Goal: Transaction & Acquisition: Purchase product/service

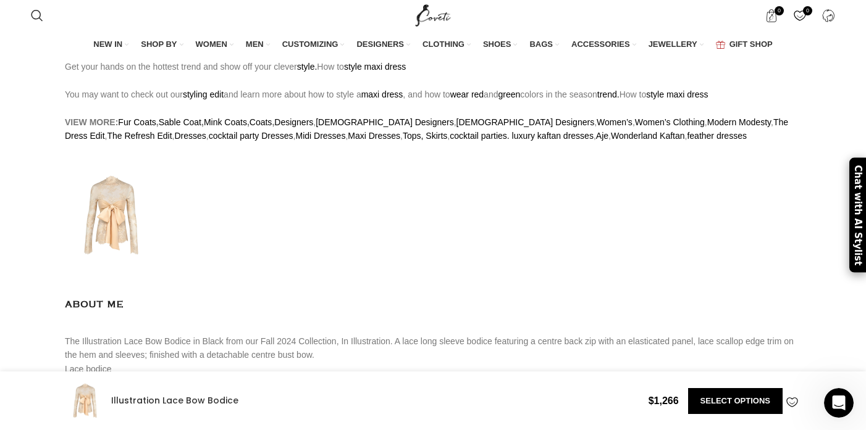
scroll to position [1287, 0]
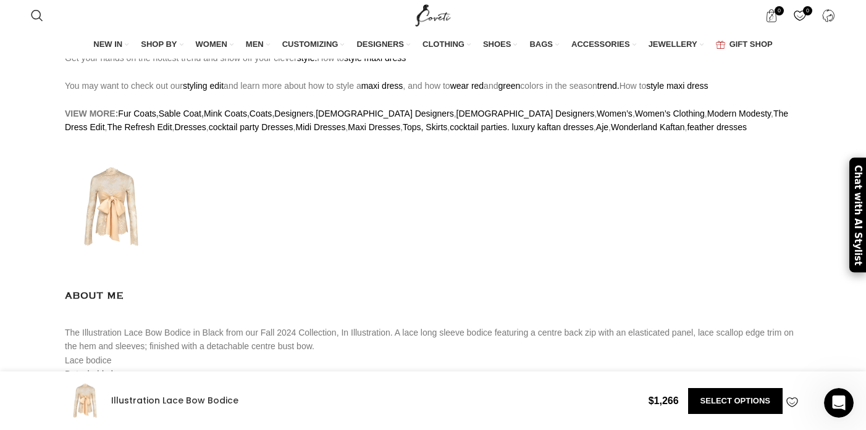
drag, startPoint x: 327, startPoint y: 141, endPoint x: 85, endPoint y: 140, distance: 241.4
copy strong "Illustration Lace Bow Bodice"
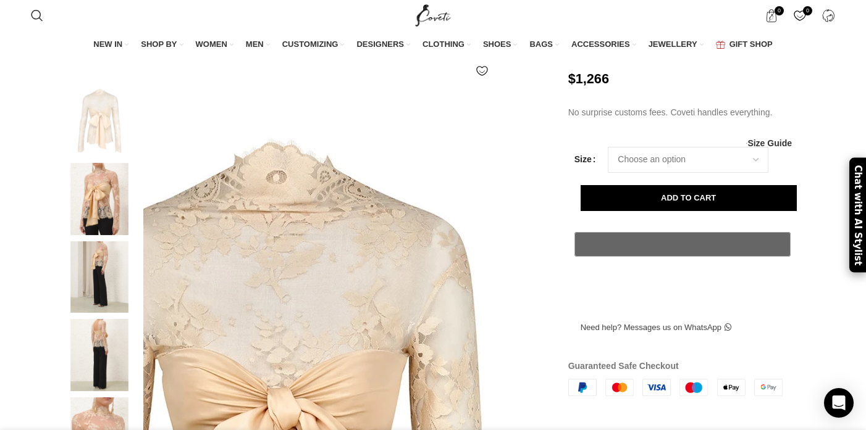
scroll to position [156, 0]
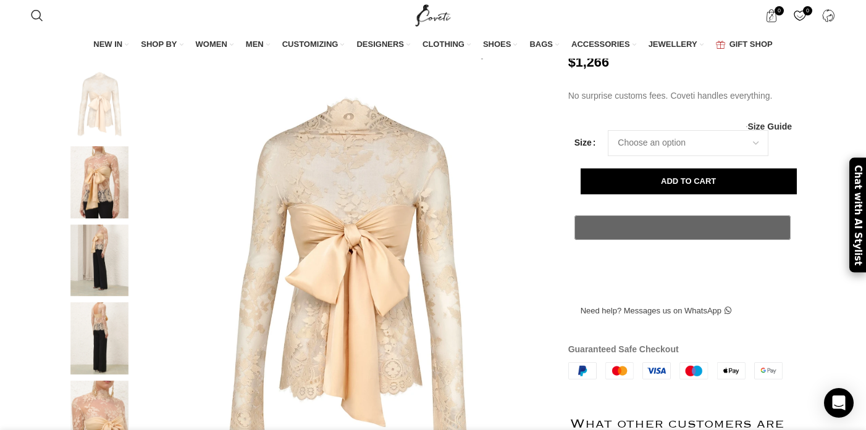
click at [88, 199] on img at bounding box center [99, 182] width 75 height 72
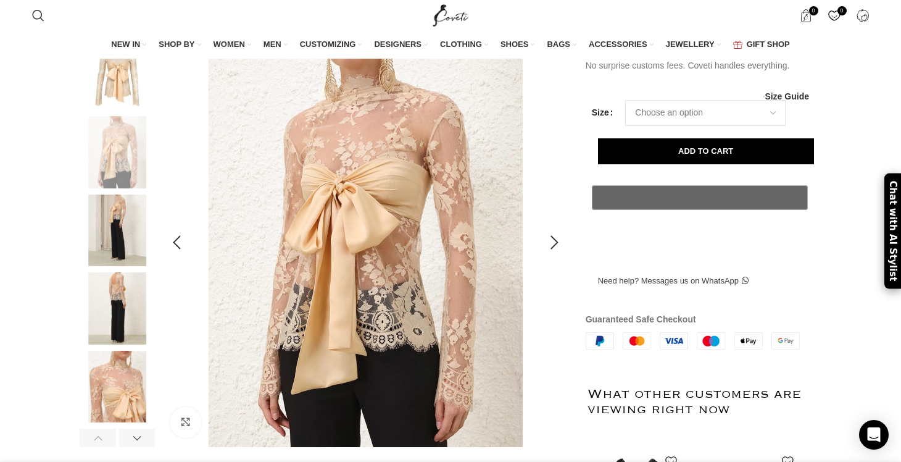
scroll to position [0, 390]
click at [120, 246] on img at bounding box center [117, 230] width 75 height 72
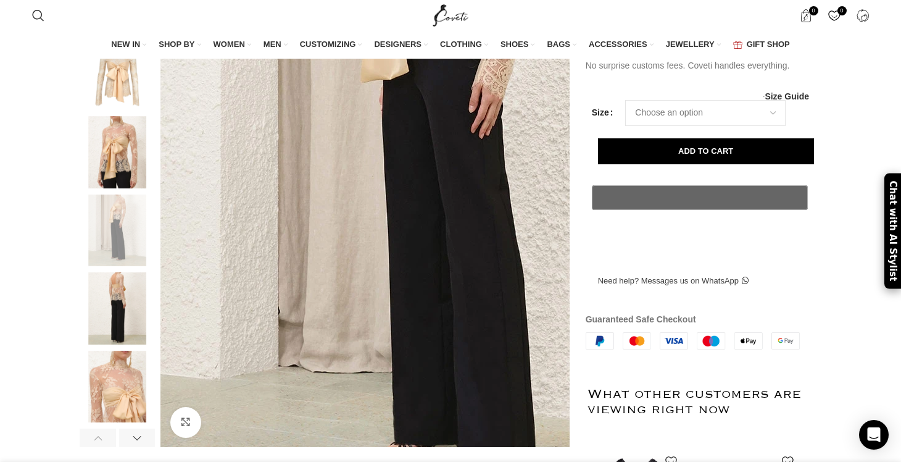
scroll to position [0, 520]
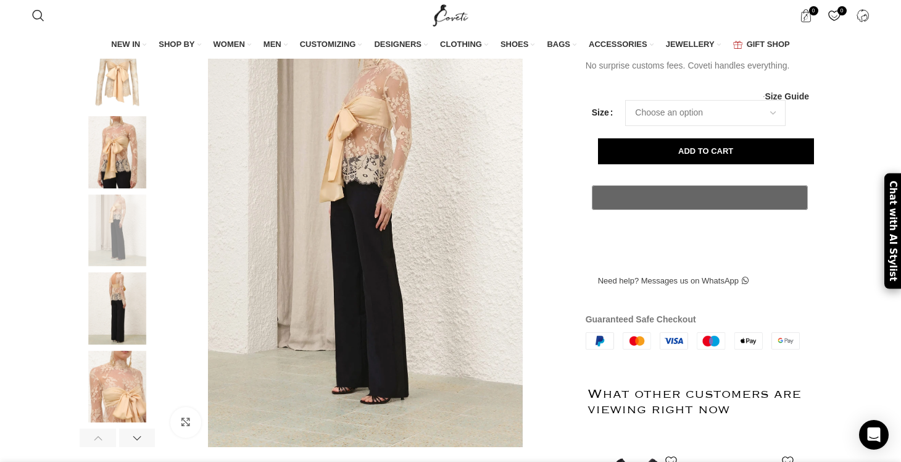
click at [117, 316] on img at bounding box center [117, 308] width 75 height 72
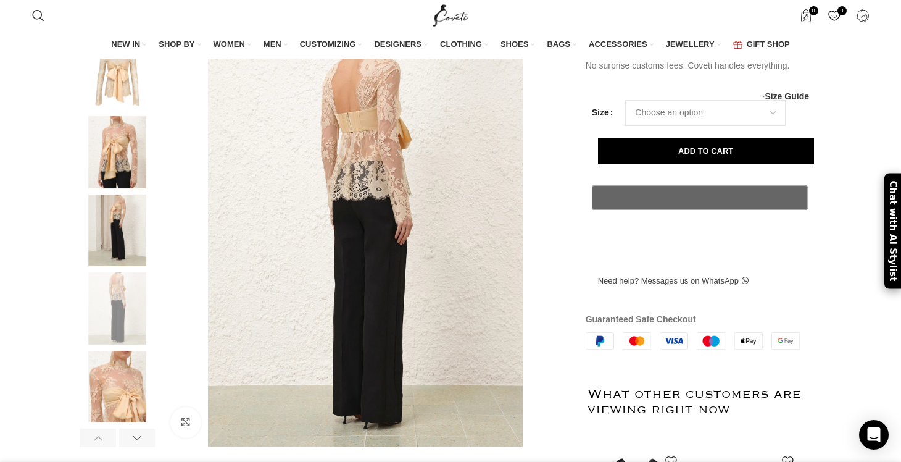
click at [117, 416] on img at bounding box center [117, 387] width 75 height 72
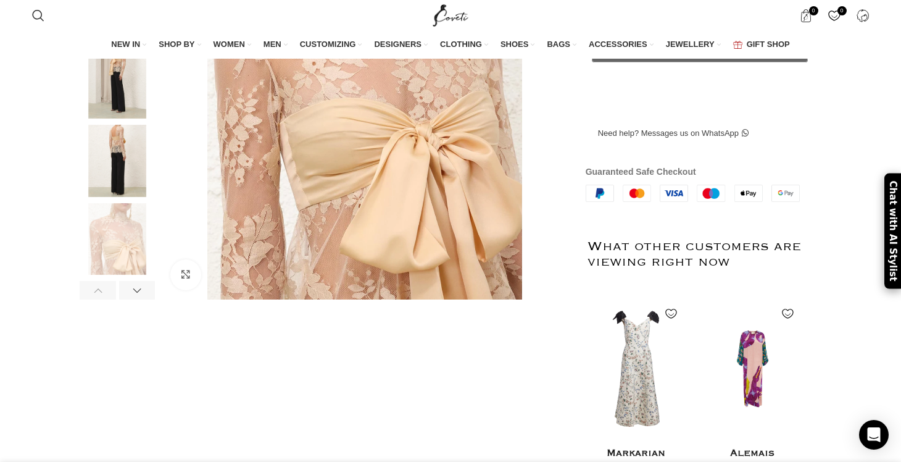
scroll to position [333, 0]
click at [145, 301] on div at bounding box center [137, 291] width 36 height 19
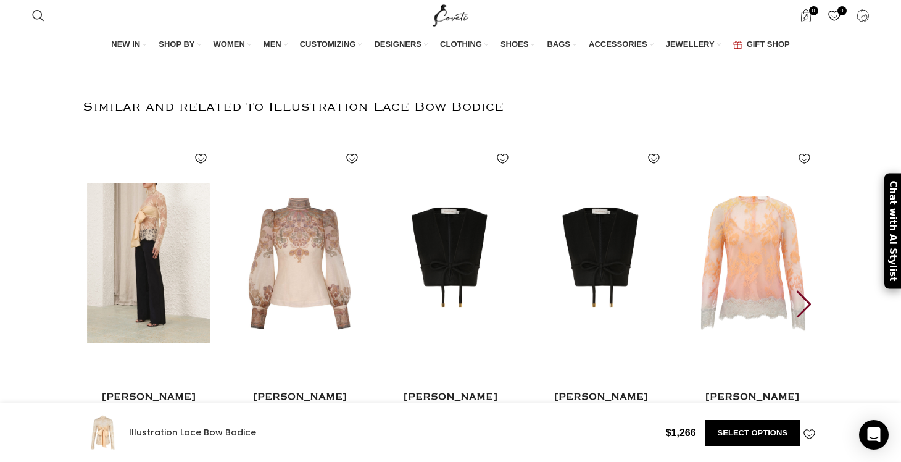
scroll to position [0, 1429]
